Goal: Information Seeking & Learning: Learn about a topic

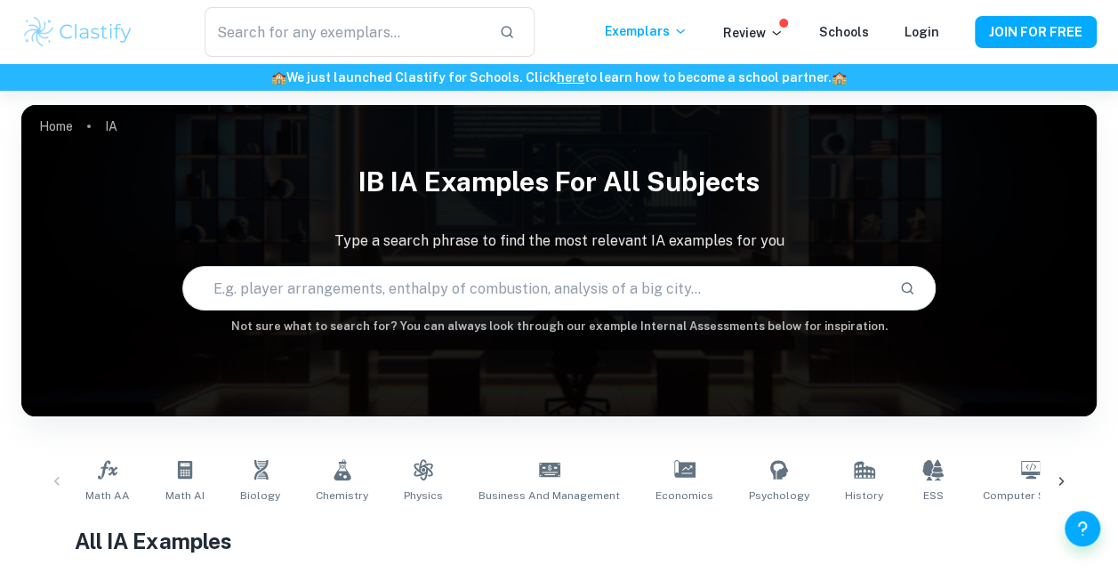
click at [524, 275] on input "text" at bounding box center [533, 288] width 701 height 50
type input "modelling population"
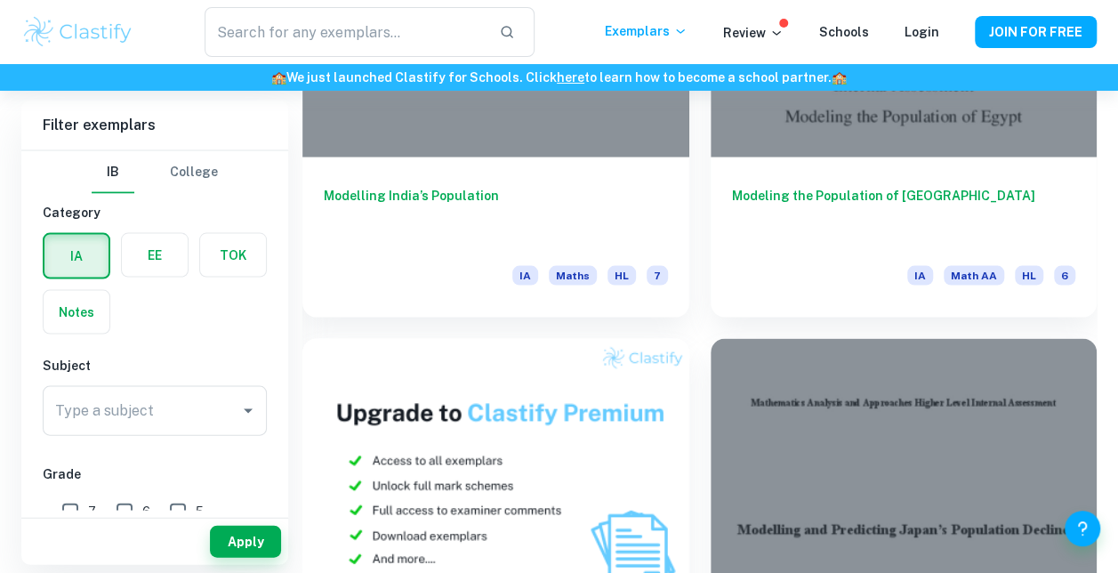
scroll to position [1679, 0]
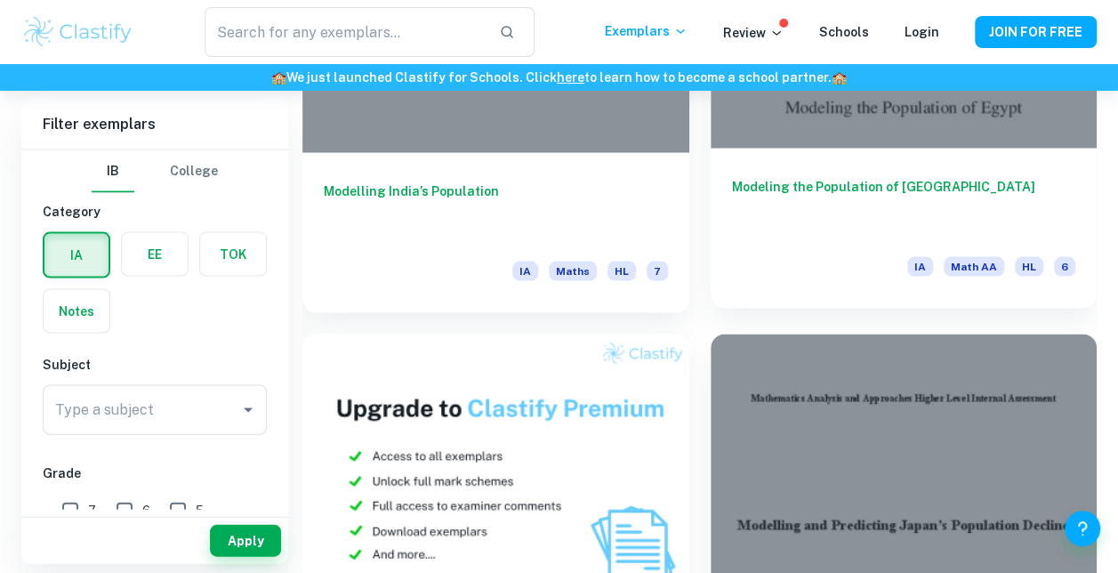
click at [1000, 171] on div "Modeling the Population of [GEOGRAPHIC_DATA] [GEOGRAPHIC_DATA] Math AA HL 6" at bounding box center [904, 229] width 387 height 160
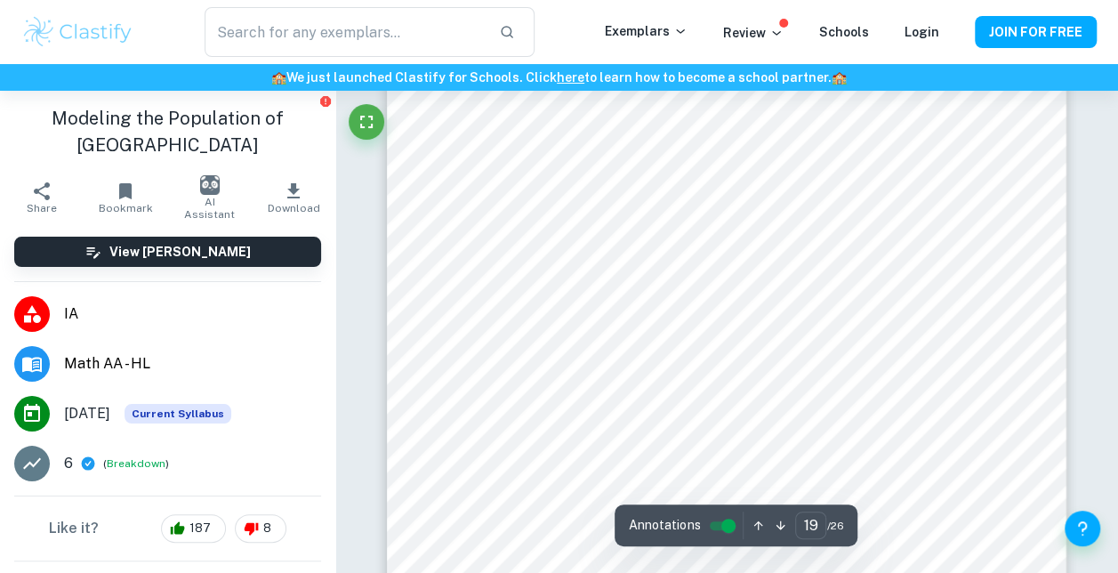
scroll to position [16720, 0]
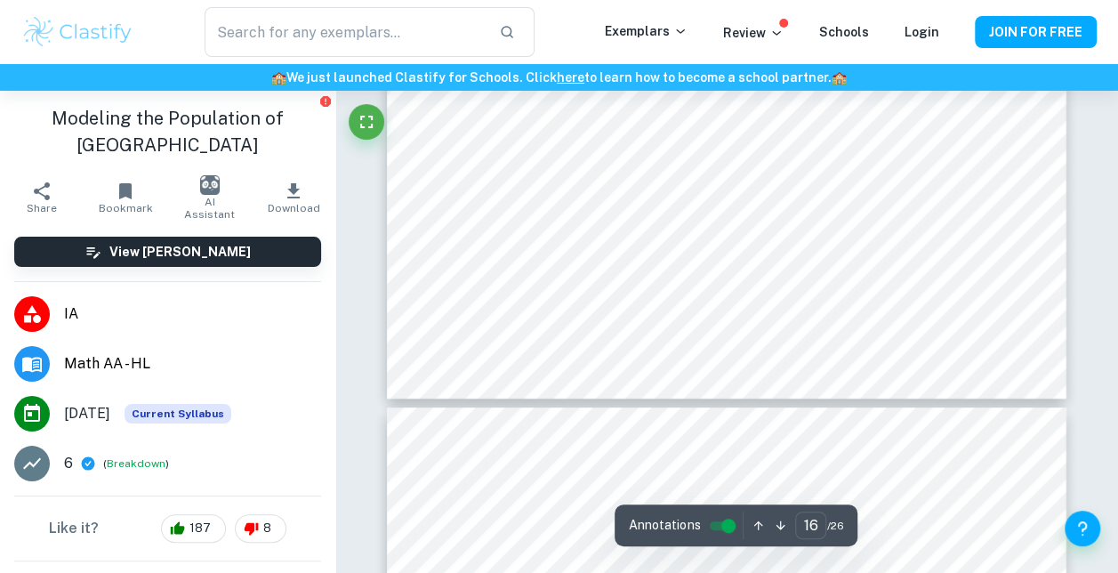
type input "15"
